Goal: Task Accomplishment & Management: Use online tool/utility

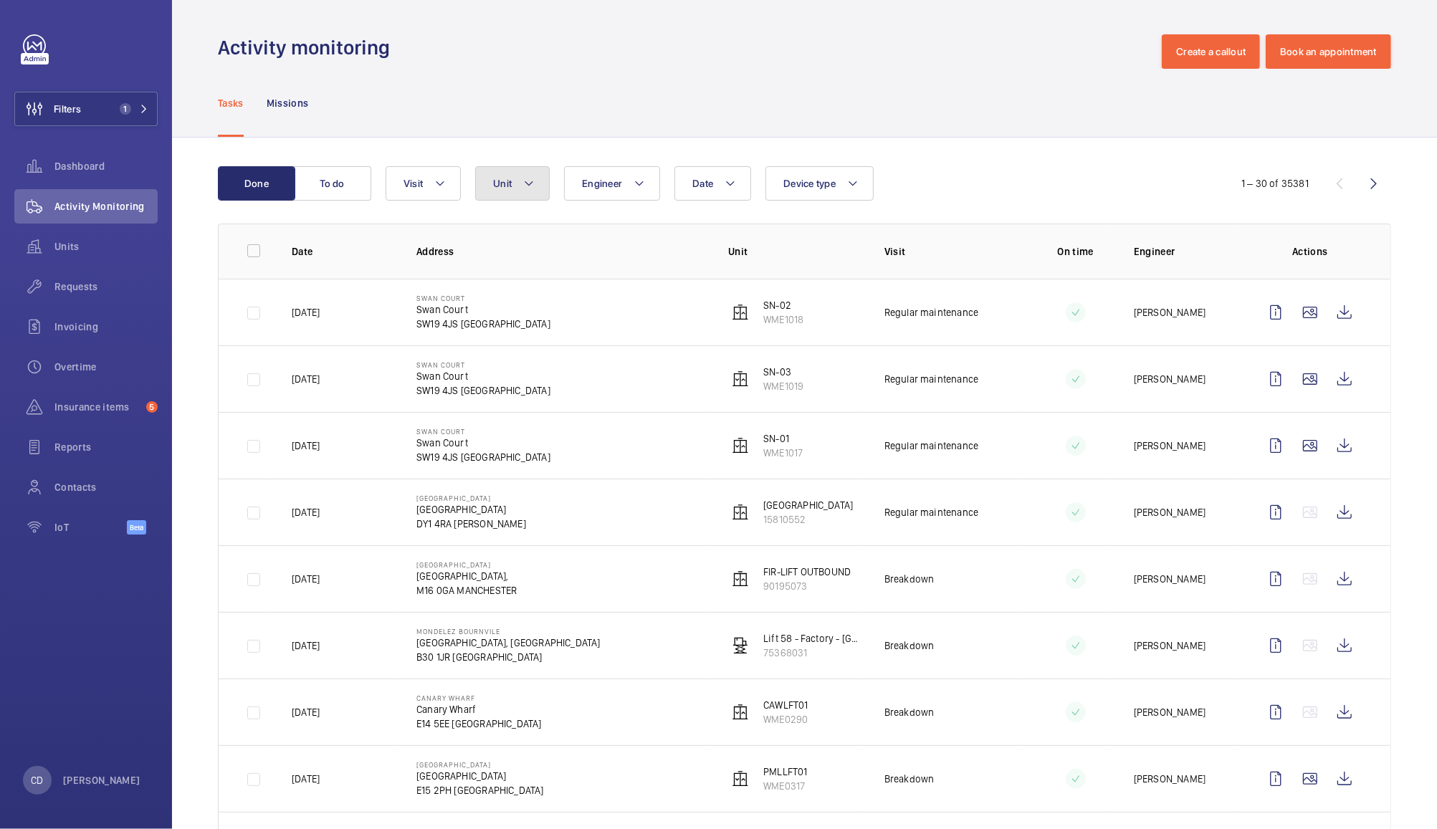
click at [528, 183] on mat-icon at bounding box center [528, 183] width 11 height 17
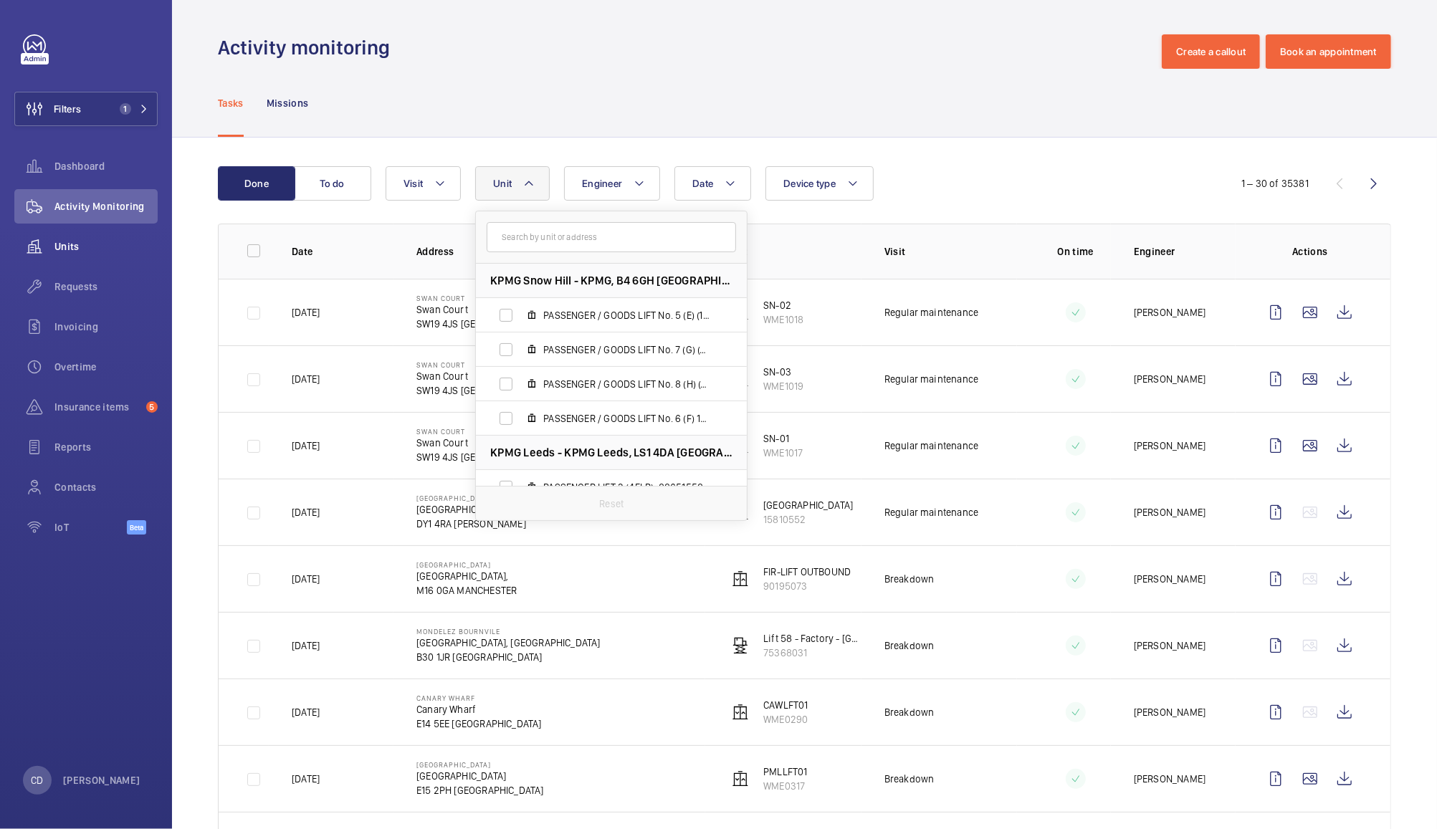
click at [71, 246] on span "Units" at bounding box center [105, 246] width 103 height 14
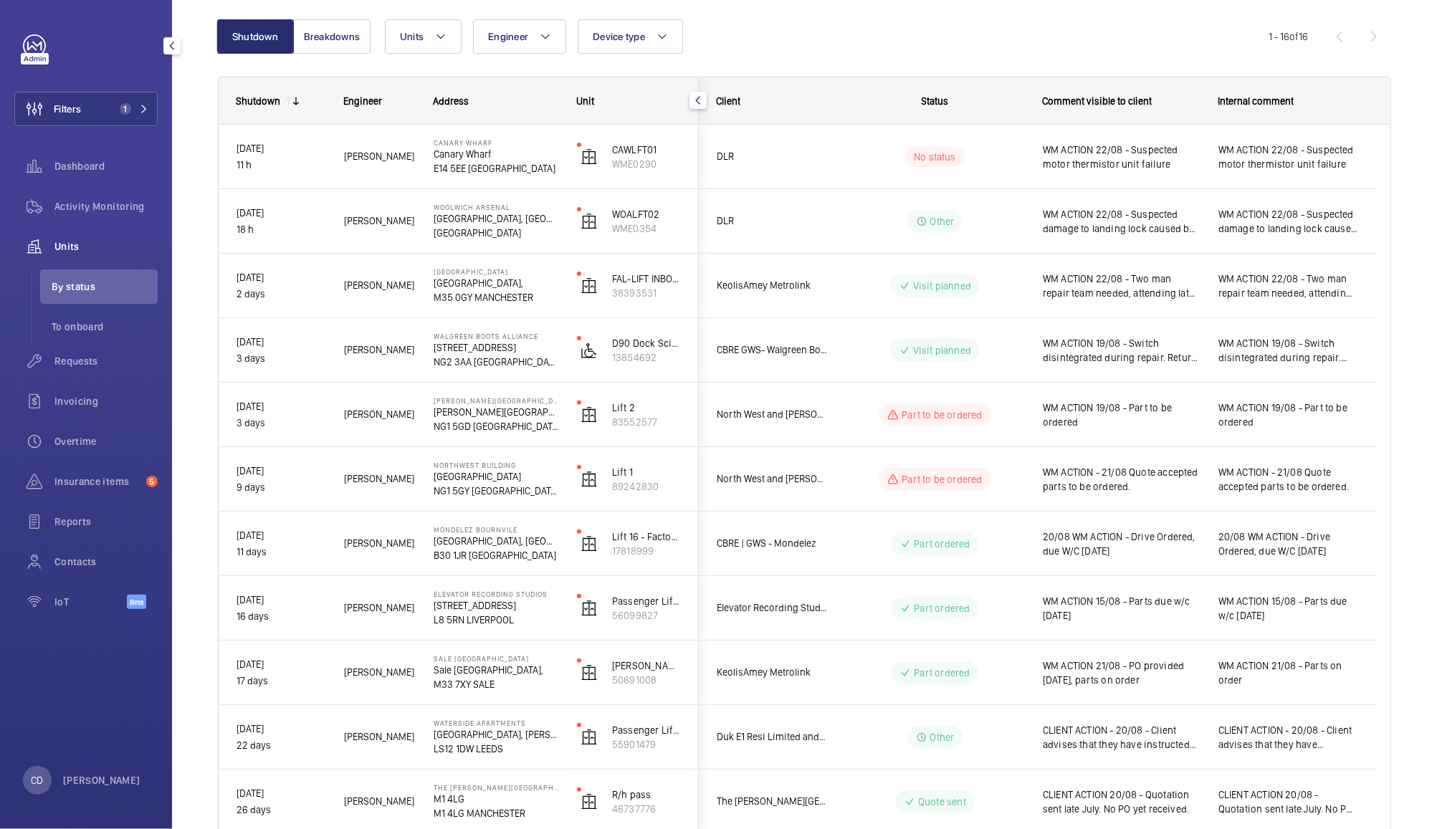
scroll to position [140, 0]
click at [113, 211] on span "Activity Monitoring" at bounding box center [105, 206] width 103 height 14
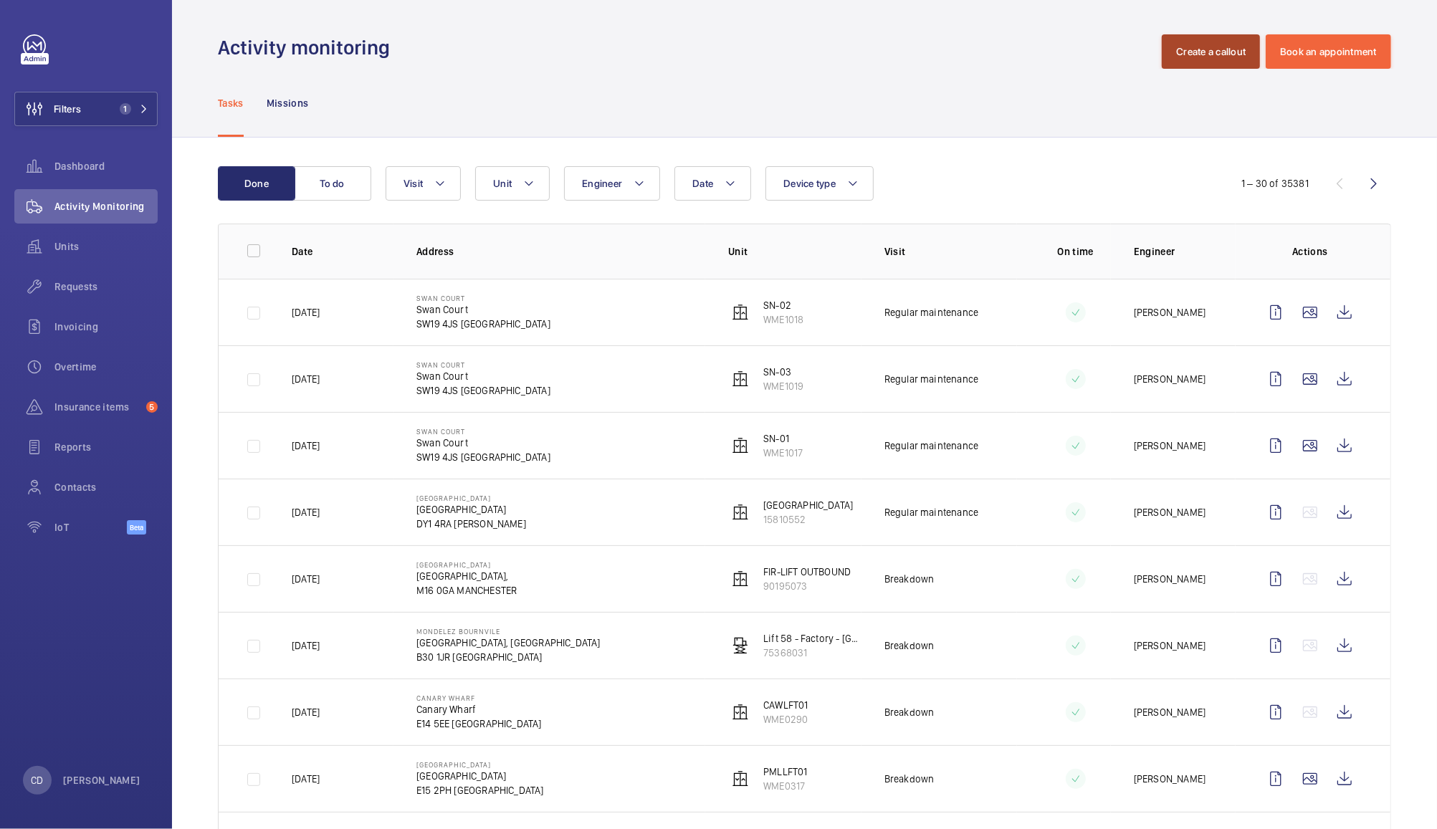
click at [1190, 52] on button "Create a callout" at bounding box center [1211, 51] width 98 height 34
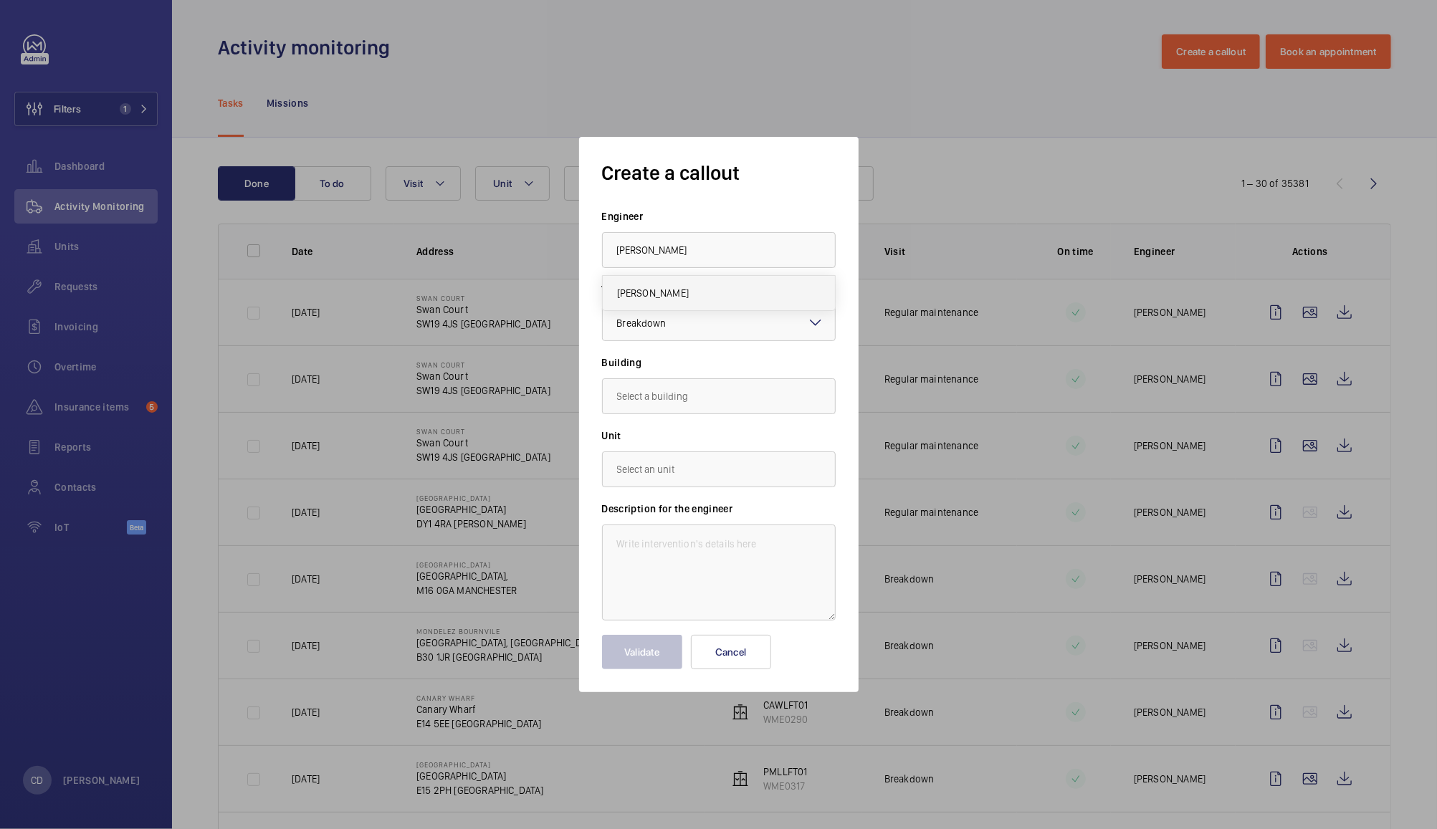
click at [730, 286] on mat-option "[PERSON_NAME]" at bounding box center [719, 293] width 232 height 34
type input "[PERSON_NAME]"
click at [723, 401] on input "text" at bounding box center [719, 396] width 234 height 36
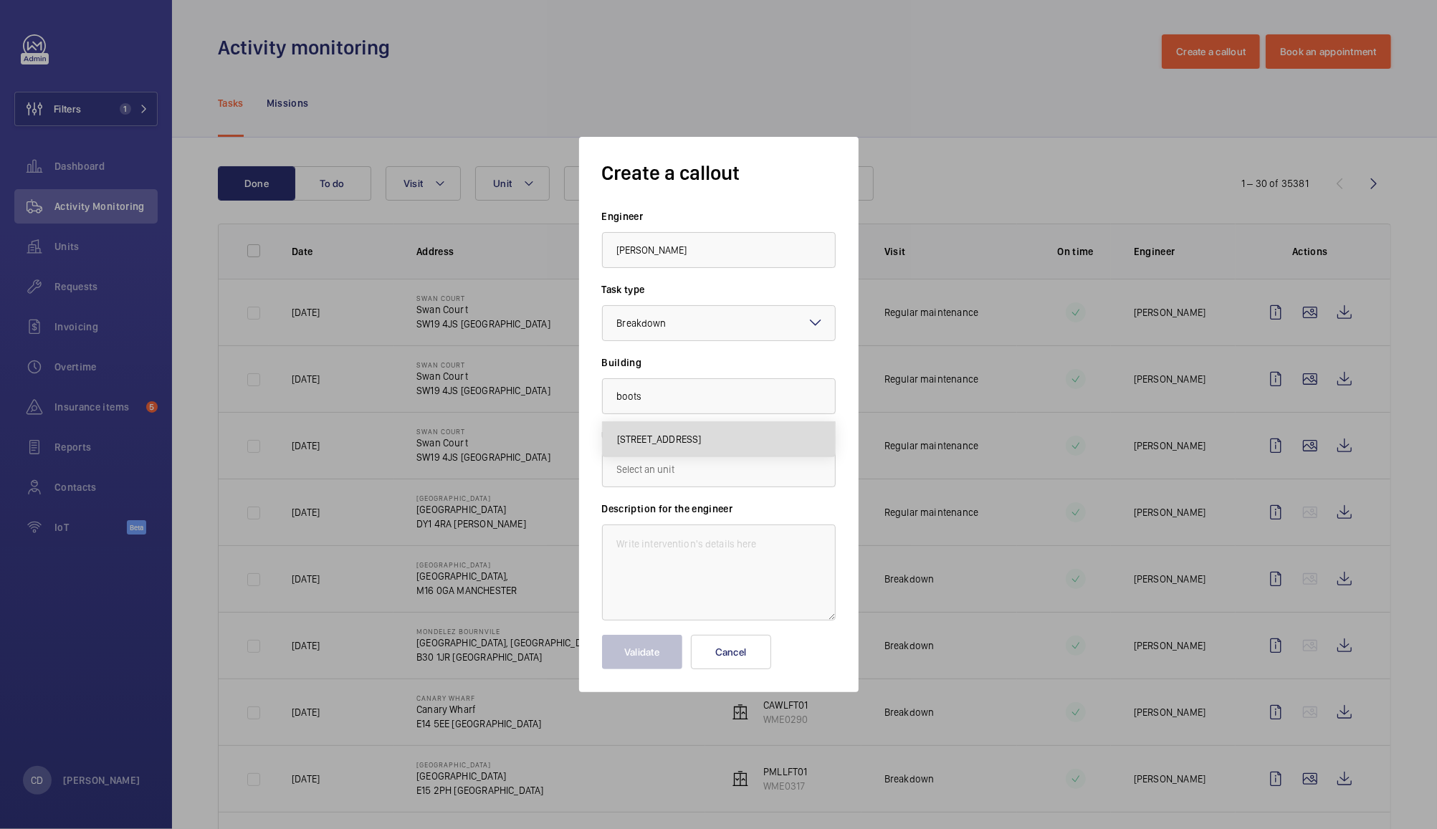
click at [702, 439] on span "[STREET_ADDRESS]" at bounding box center [659, 439] width 85 height 14
type input "[STREET_ADDRESS]"
click at [758, 467] on input "text" at bounding box center [719, 470] width 234 height 36
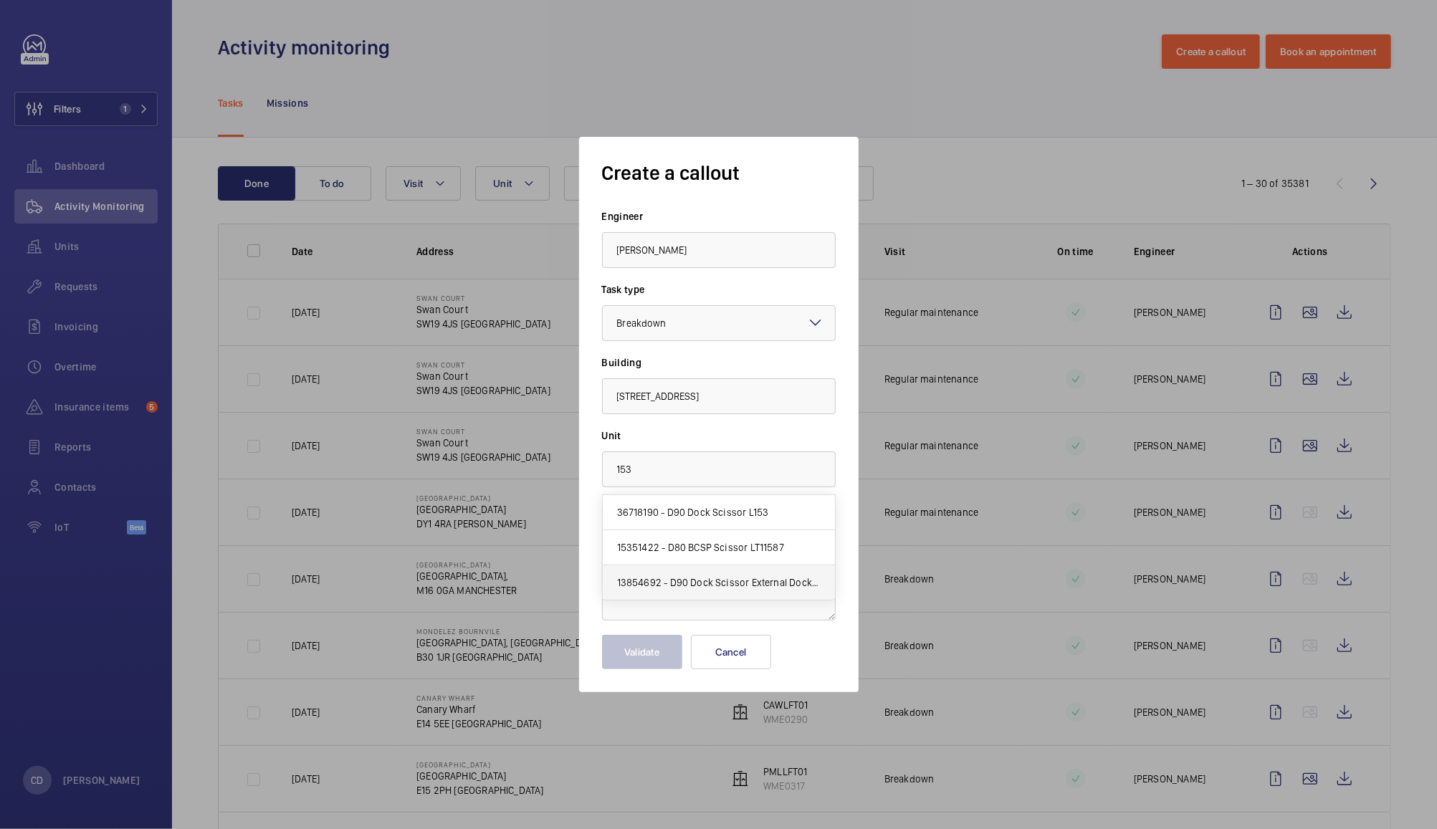
click at [740, 586] on span "13854692 - D90 Dock Scissor External Dock Area (Scissor) (WBA03622) No 153" at bounding box center [719, 583] width 204 height 14
type input "13854692 - D90 Dock Scissor External Dock Area (Scissor) (WBA03622) No 153"
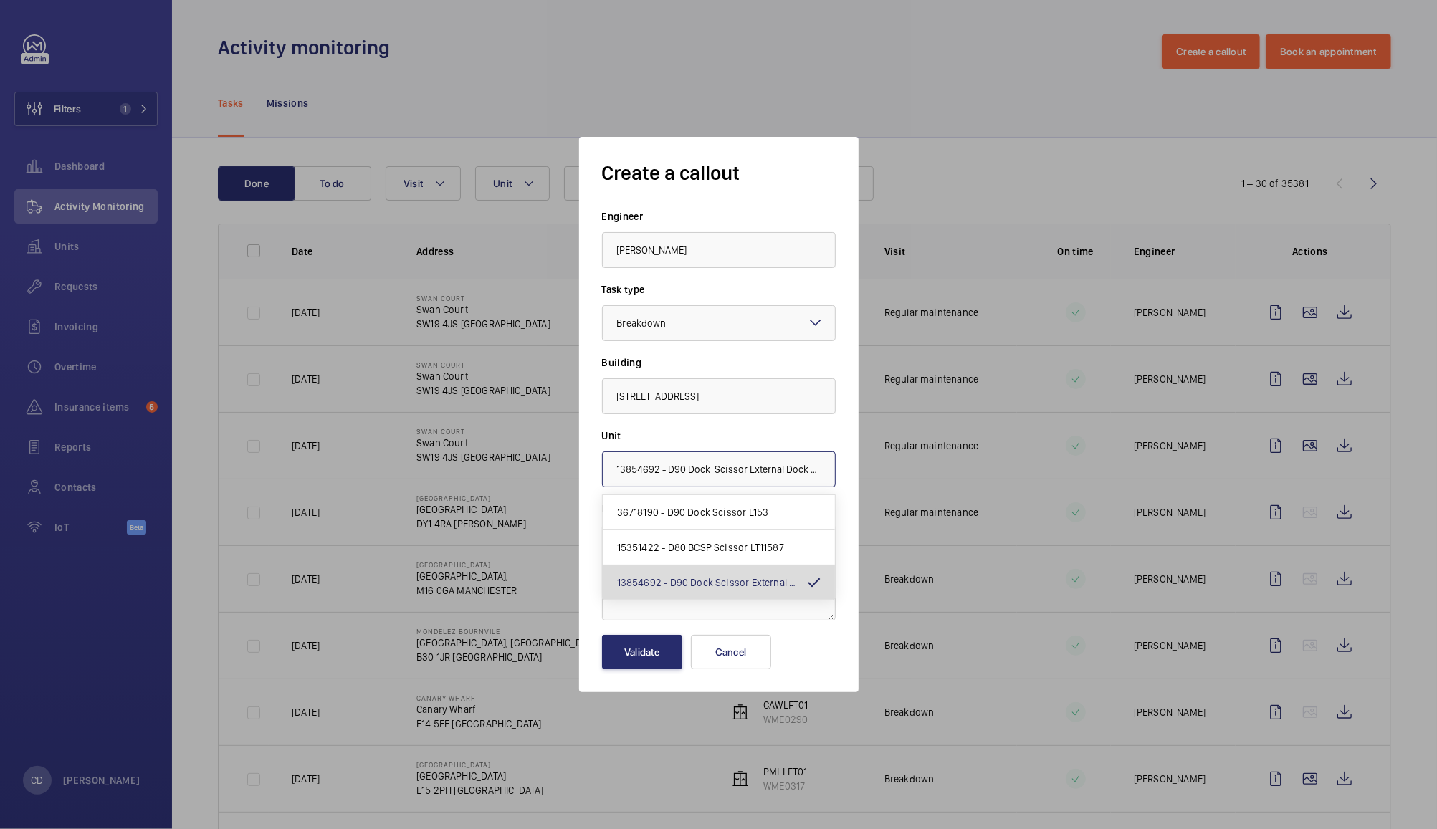
scroll to position [0, 131]
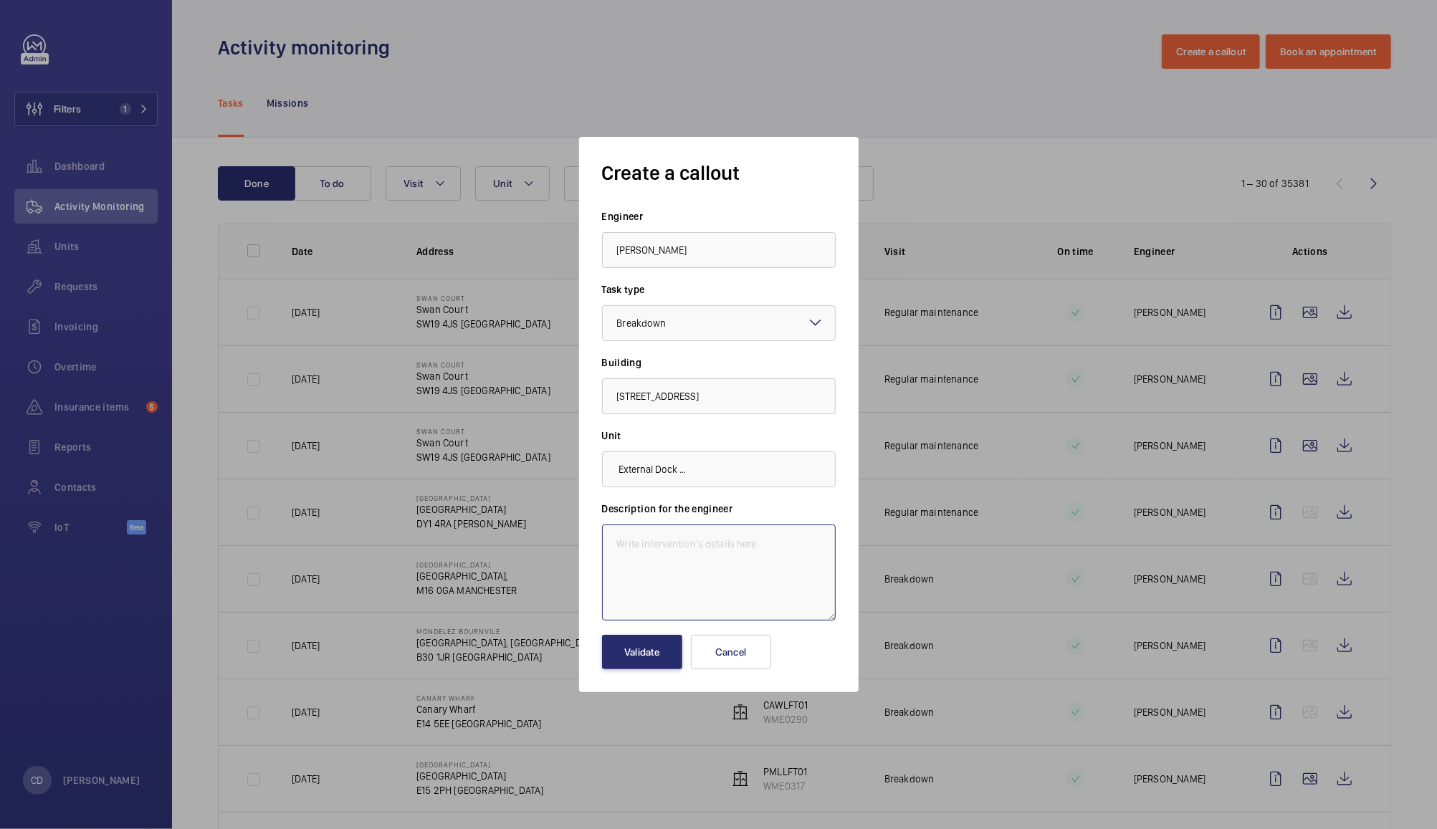
click at [717, 583] on textarea at bounding box center [719, 573] width 234 height 96
type textarea "Centrolift have complete their repairs but lift won't return to service. Poss t…"
click at [652, 661] on button "Validate" at bounding box center [642, 652] width 80 height 34
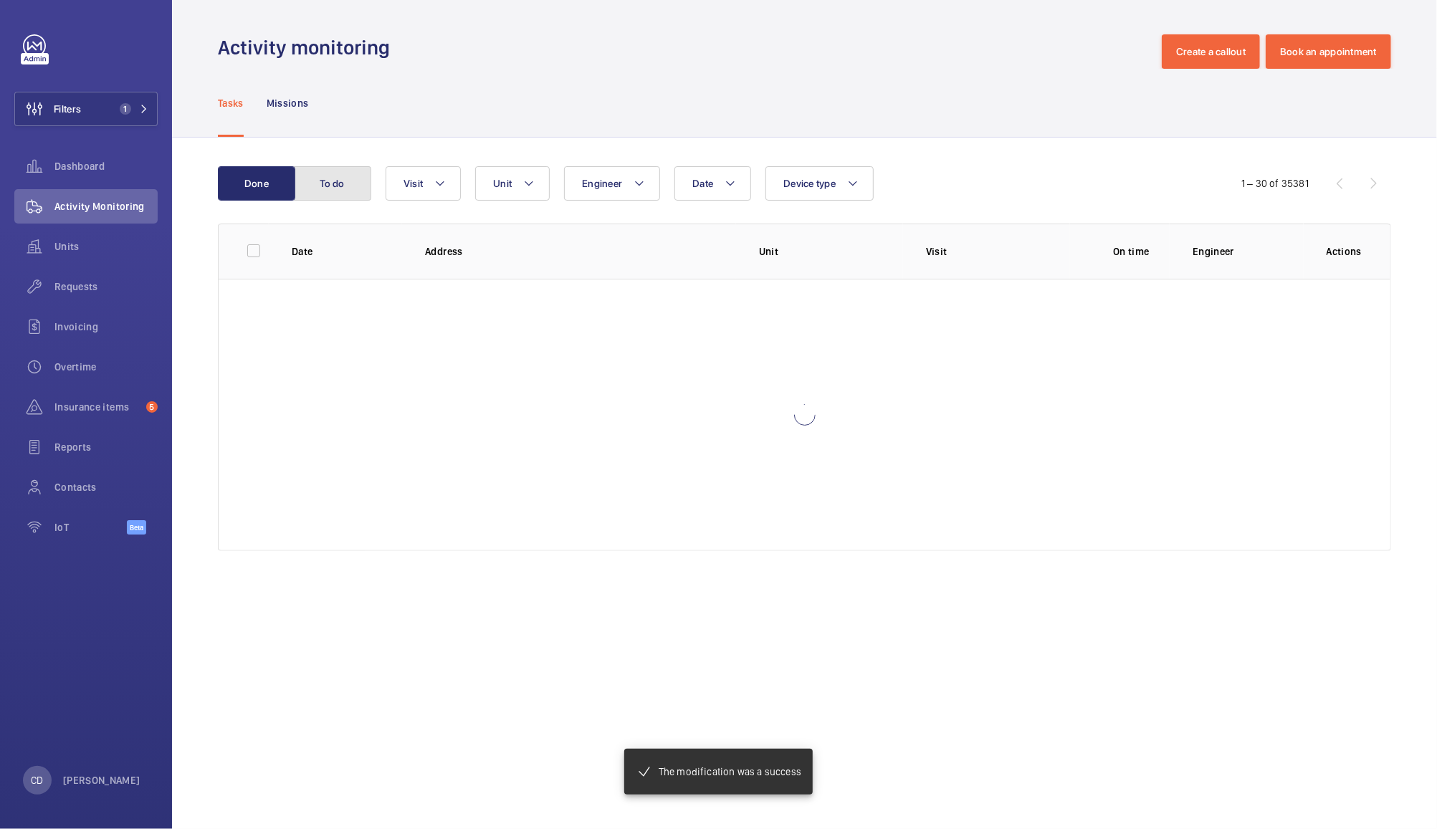
click at [327, 181] on button "To do" at bounding box center [332, 183] width 77 height 34
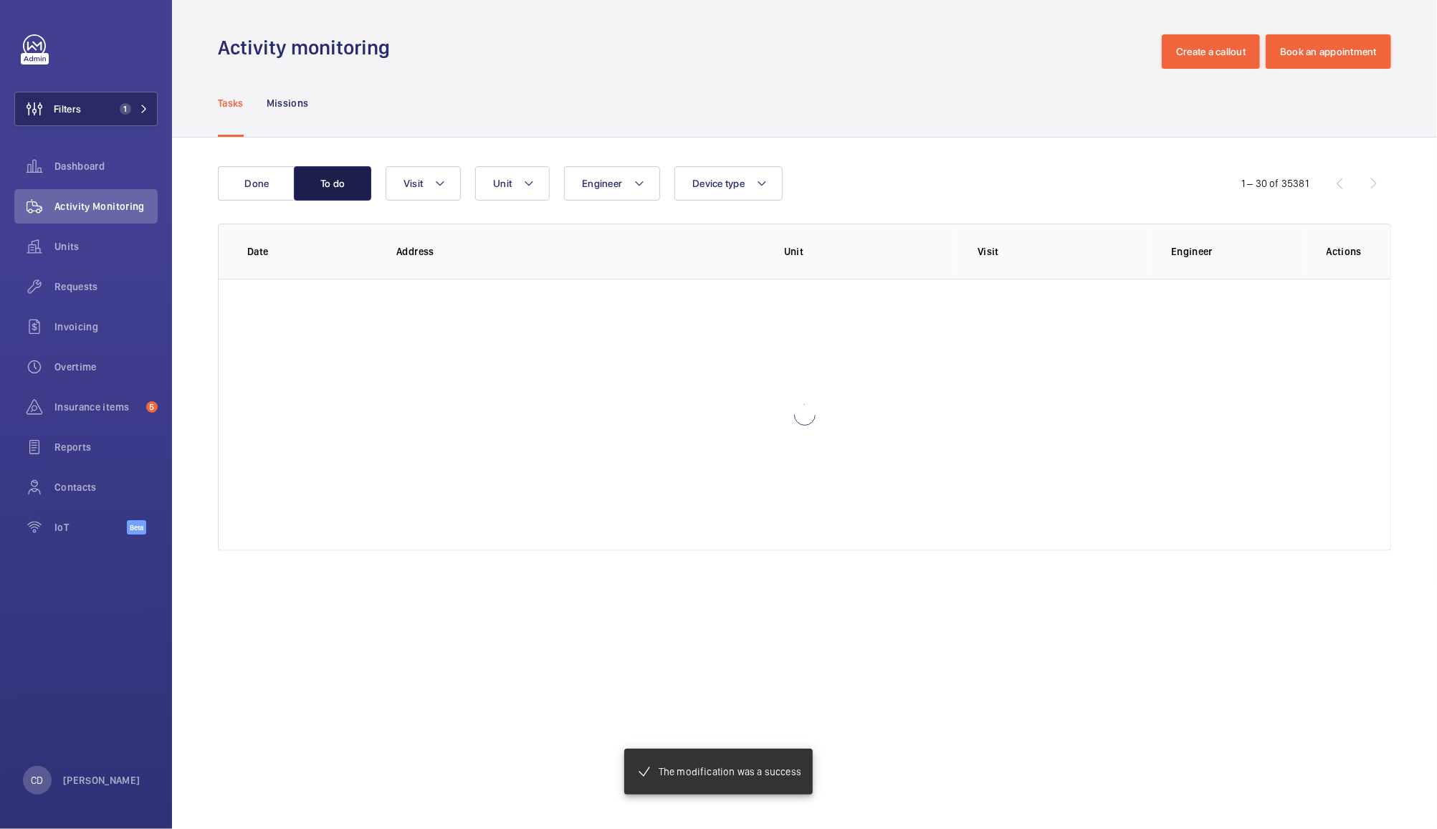
click at [332, 189] on button "To do" at bounding box center [332, 183] width 77 height 34
click at [87, 114] on button "Filters 1" at bounding box center [85, 109] width 143 height 34
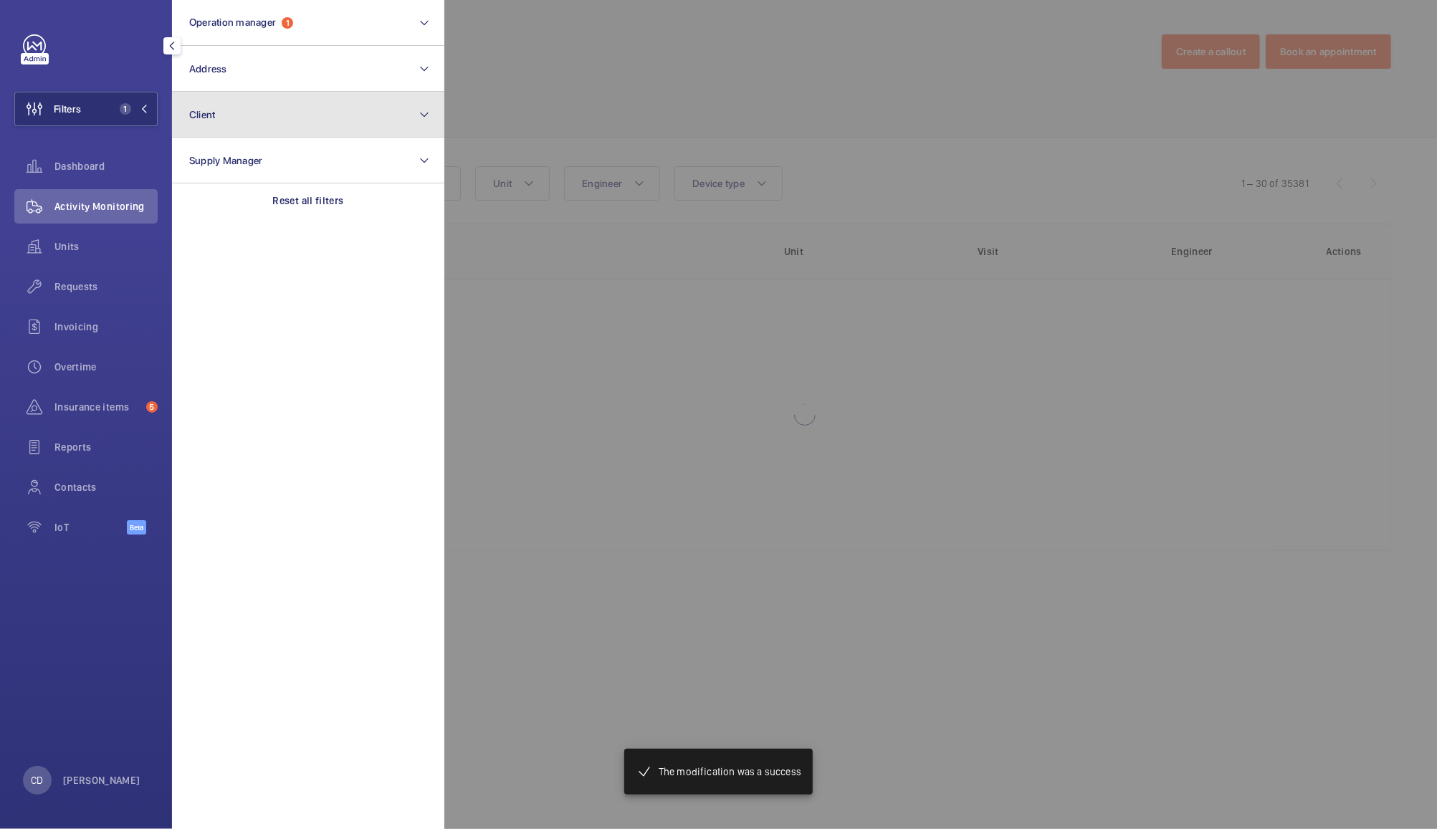
click at [377, 108] on button "Client" at bounding box center [308, 115] width 272 height 46
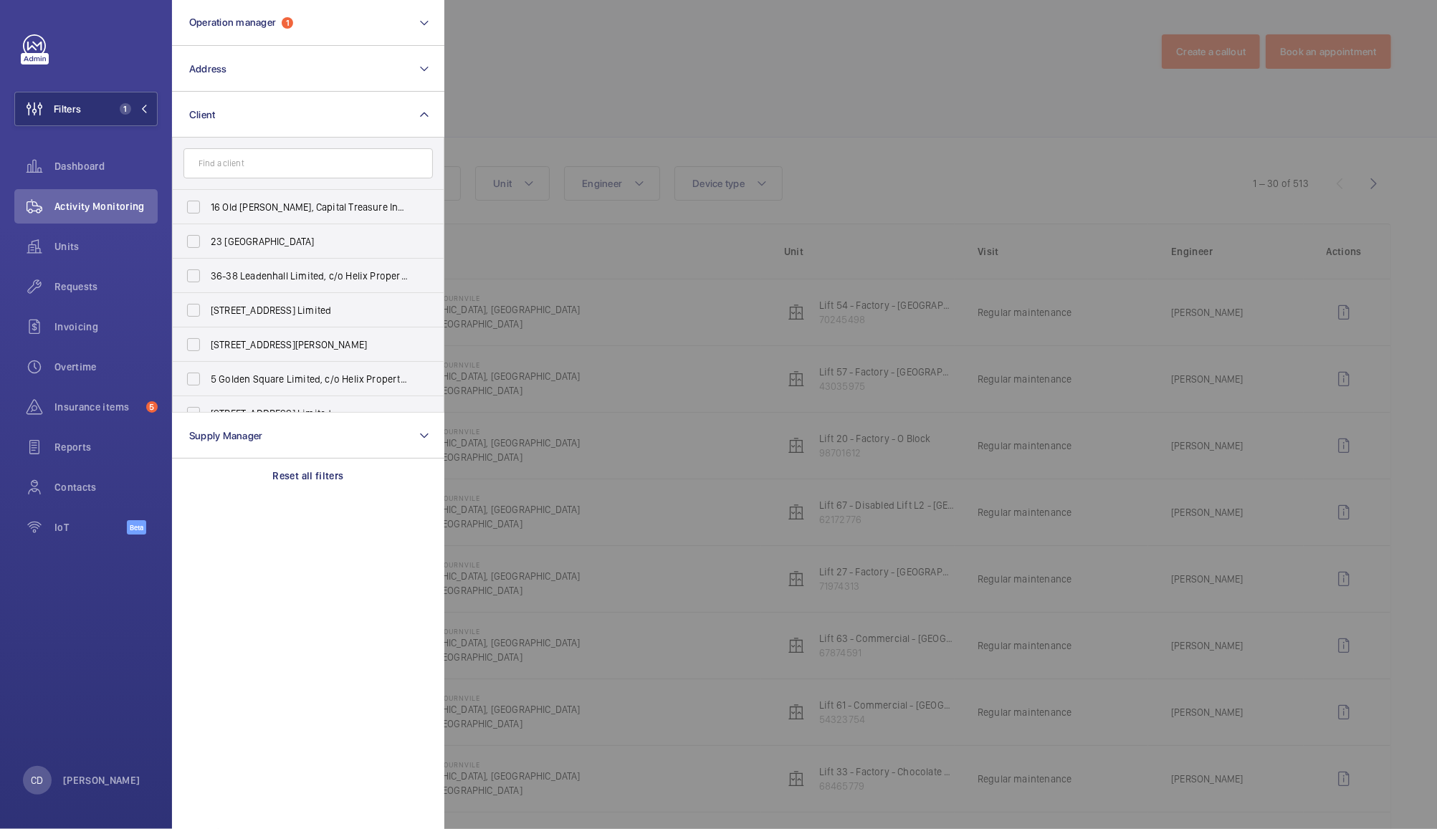
click at [596, 57] on div at bounding box center [1162, 414] width 1437 height 829
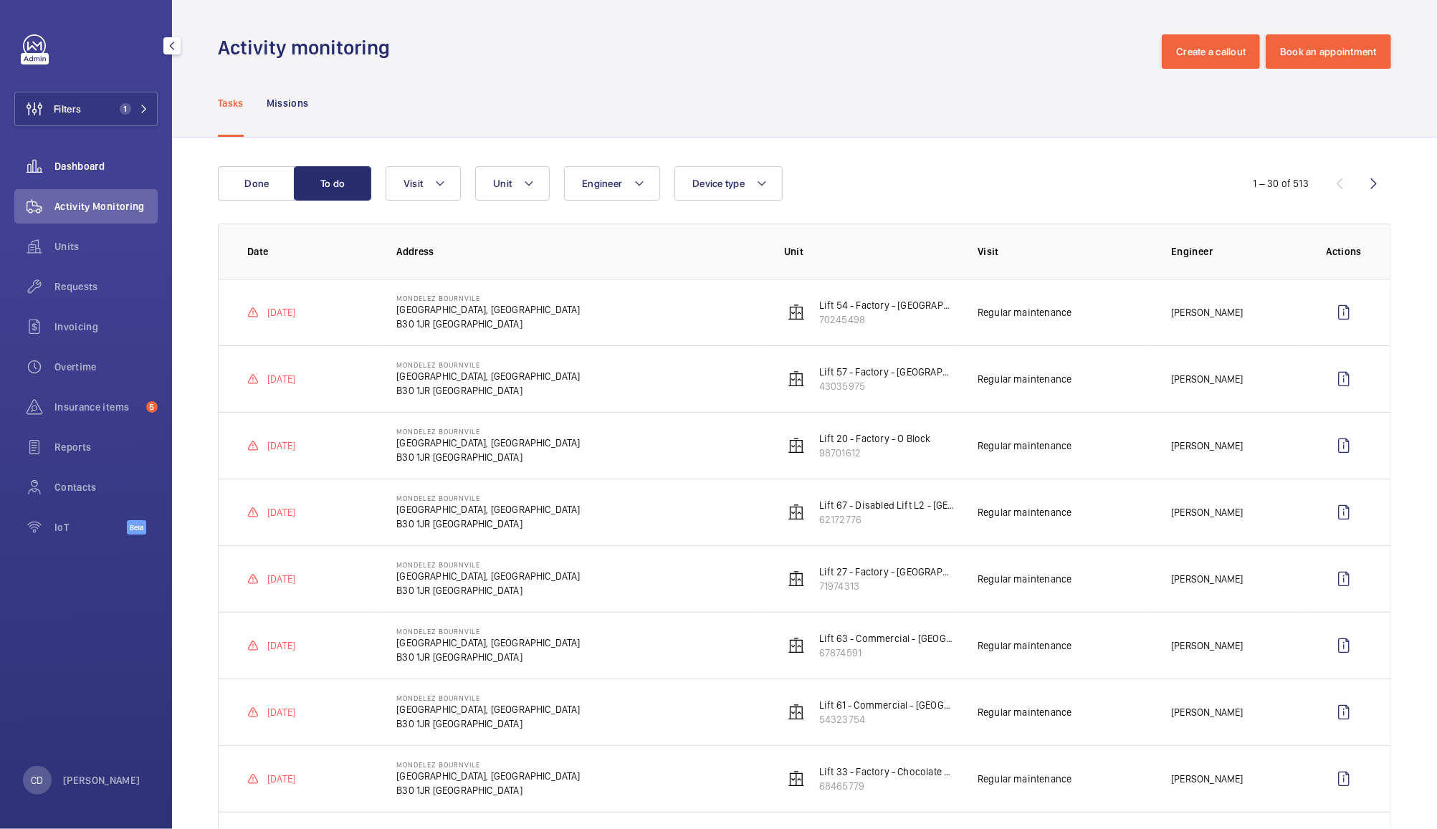
click at [92, 171] on span "Dashboard" at bounding box center [105, 166] width 103 height 14
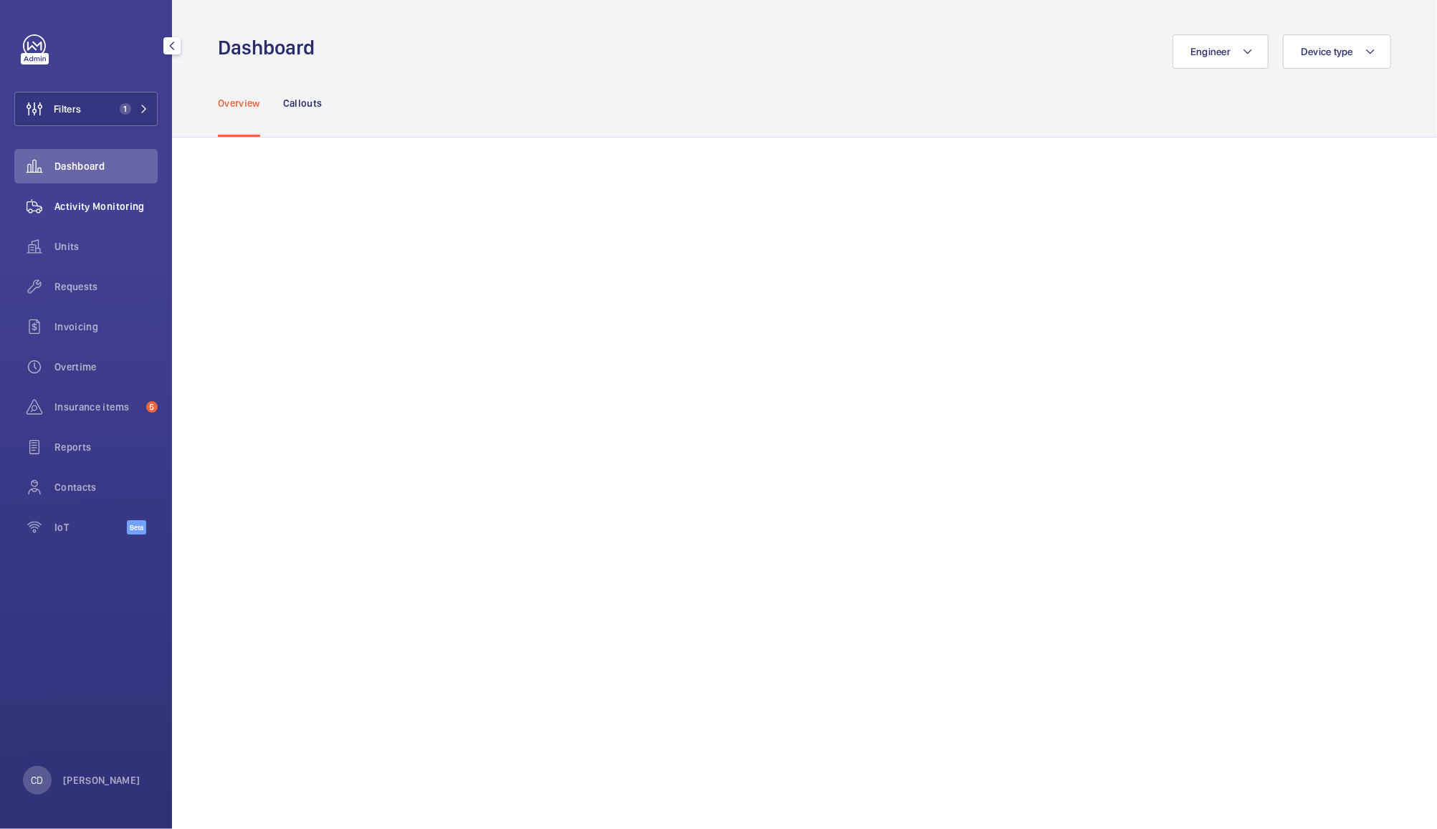
click at [112, 210] on span "Activity Monitoring" at bounding box center [105, 206] width 103 height 14
